Goal: Find specific page/section: Find specific page/section

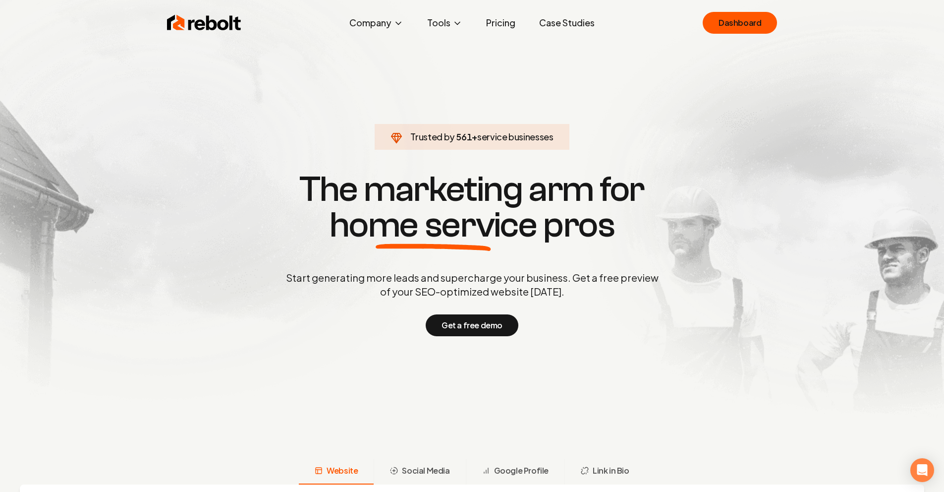
click at [737, 24] on link "Dashboard" at bounding box center [740, 23] width 74 height 22
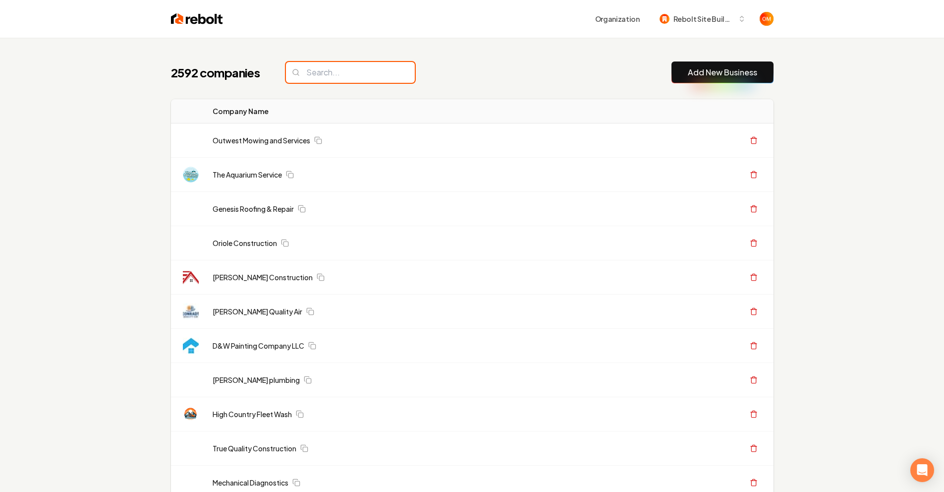
click at [356, 70] on input "search" at bounding box center [350, 72] width 129 height 21
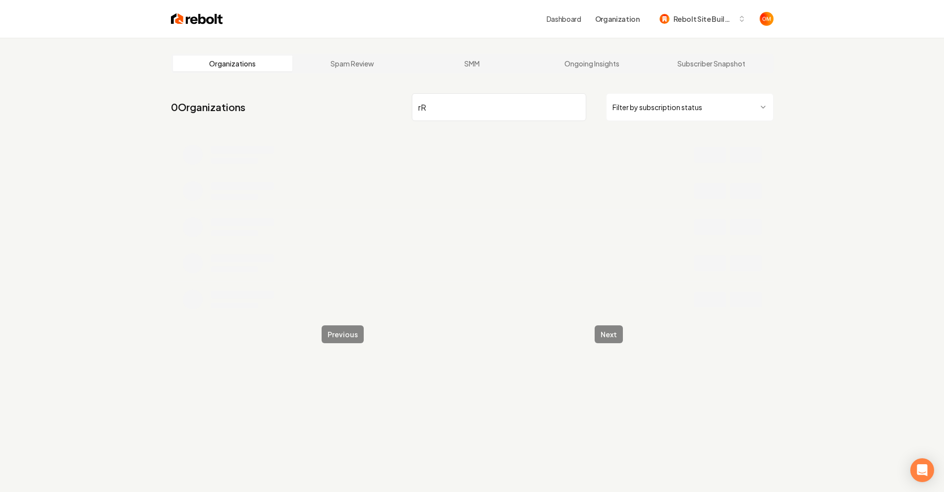
type input "r"
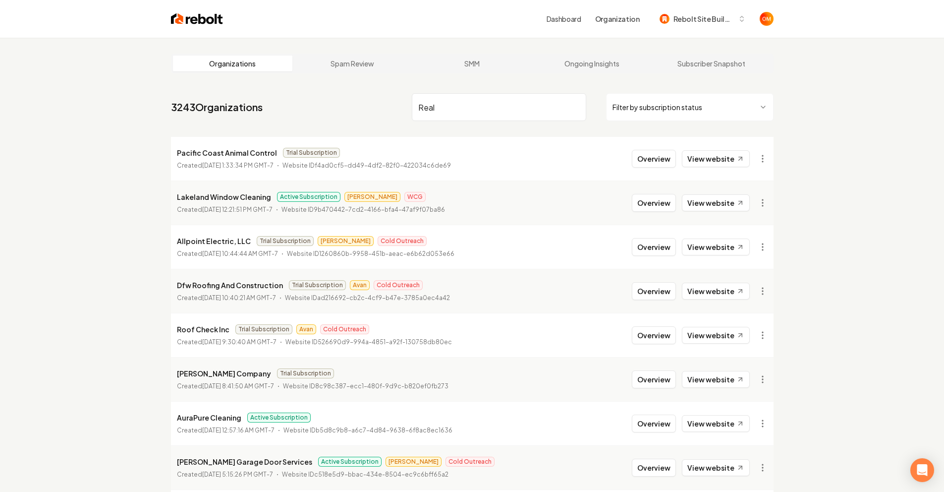
click at [479, 102] on input "Real" at bounding box center [499, 107] width 175 height 28
click at [459, 109] on input "Real" at bounding box center [499, 107] width 175 height 28
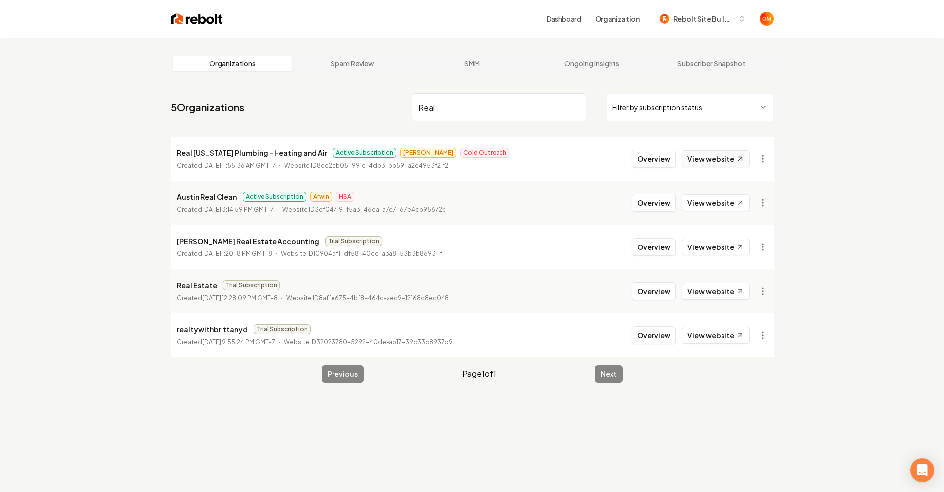
type input "Real"
click at [710, 156] on link "View website" at bounding box center [716, 158] width 68 height 17
